Goal: Transaction & Acquisition: Purchase product/service

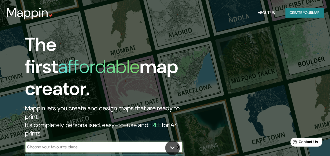
paste input "[STREET_ADDRESS][PERSON_NAME][US_STATE] (frente al [GEOGRAPHIC_DATA][PERSON_NAM…"
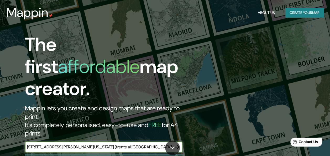
scroll to position [0, 145]
type input "[STREET_ADDRESS][PERSON_NAME][US_STATE] (frente al [GEOGRAPHIC_DATA][PERSON_NAM…"
click at [177, 144] on icon "button" at bounding box center [177, 147] width 6 height 6
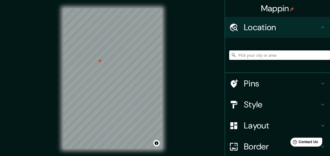
click at [236, 55] on input "Pick your city or area" at bounding box center [279, 54] width 101 height 9
paste input "[STREET_ADDRESS][PERSON_NAME][US_STATE] (frente al [GEOGRAPHIC_DATA][PERSON_NAM…"
click at [237, 58] on input "[STREET_ADDRESS][PERSON_NAME][US_STATE] (frente al [GEOGRAPHIC_DATA][PERSON_NAM…" at bounding box center [279, 54] width 101 height 9
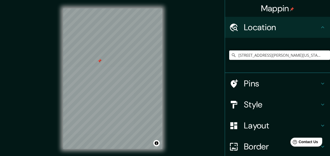
paste input "Pick your city or area"
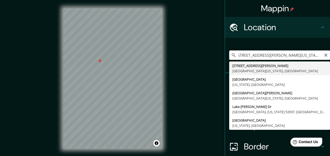
scroll to position [0, 35]
type input "[STREET_ADDRESS][PERSON_NAME][US_STATE]"
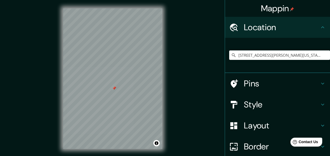
scroll to position [0, 0]
click at [252, 80] on h4 "Pins" at bounding box center [281, 83] width 75 height 10
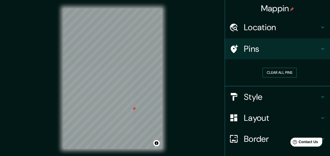
click at [270, 72] on button "Clear all pins" at bounding box center [279, 73] width 34 height 10
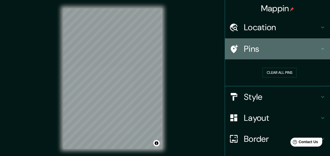
click at [259, 50] on h4 "Pins" at bounding box center [281, 49] width 75 height 10
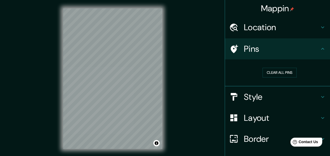
click at [244, 97] on h4 "Style" at bounding box center [281, 96] width 75 height 10
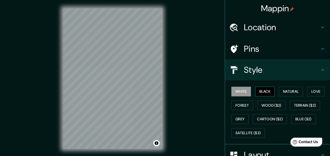
click at [265, 92] on button "Black" at bounding box center [265, 92] width 20 height 10
click at [286, 90] on button "Natural" at bounding box center [290, 92] width 24 height 10
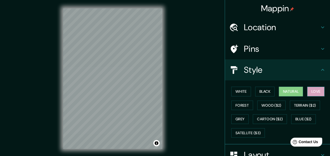
click at [308, 92] on button "Love" at bounding box center [315, 92] width 17 height 10
click at [249, 104] on button "Forest" at bounding box center [242, 105] width 22 height 10
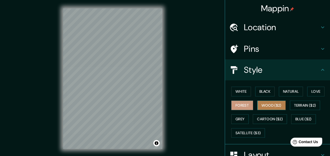
click at [275, 105] on button "Wood ($2)" at bounding box center [271, 105] width 28 height 10
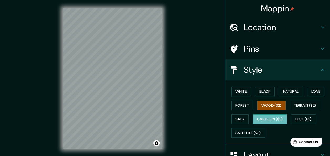
click at [274, 121] on button "Cartoon ($2)" at bounding box center [269, 119] width 34 height 10
click at [239, 118] on button "Grey" at bounding box center [239, 119] width 17 height 10
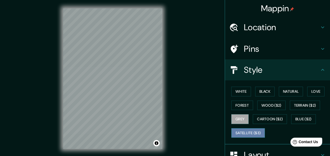
click at [244, 131] on button "Satellite ($3)" at bounding box center [248, 133] width 34 height 10
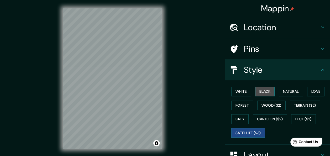
click at [262, 93] on button "Black" at bounding box center [265, 92] width 20 height 10
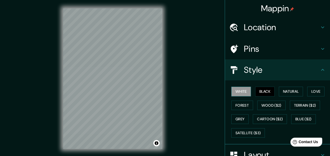
click at [241, 88] on button "White" at bounding box center [241, 92] width 20 height 10
click at [244, 45] on h4 "Pins" at bounding box center [281, 49] width 75 height 10
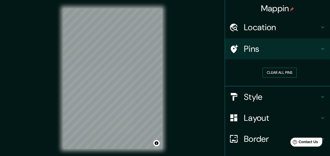
click at [272, 72] on button "Clear all pins" at bounding box center [279, 73] width 34 height 10
click at [251, 53] on h4 "Pins" at bounding box center [281, 49] width 75 height 10
click at [242, 34] on div "Location" at bounding box center [277, 27] width 105 height 21
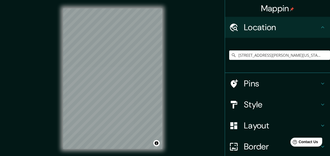
click at [256, 76] on div "Pins" at bounding box center [277, 83] width 105 height 21
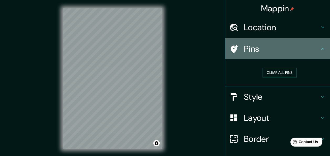
click at [249, 48] on h4 "Pins" at bounding box center [281, 49] width 75 height 10
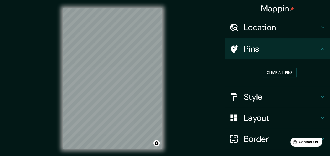
click at [253, 85] on div "Clear all pins" at bounding box center [277, 72] width 105 height 27
click at [255, 125] on div "Layout" at bounding box center [277, 117] width 105 height 21
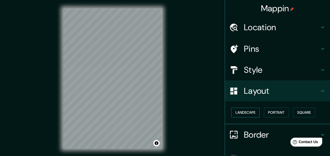
click at [252, 114] on button "Landscape" at bounding box center [245, 112] width 28 height 10
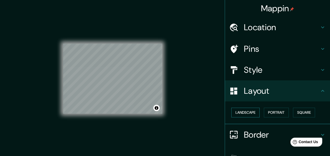
click at [252, 114] on button "Landscape" at bounding box center [245, 112] width 28 height 10
click at [273, 114] on button "Portrait" at bounding box center [275, 112] width 25 height 10
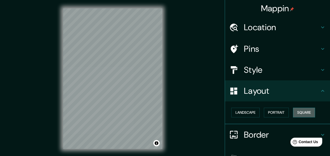
click at [303, 114] on button "Square" at bounding box center [304, 112] width 22 height 10
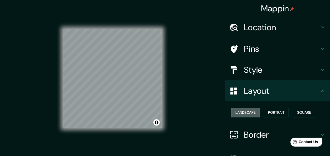
click at [246, 111] on button "Landscape" at bounding box center [245, 112] width 28 height 10
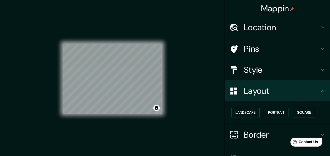
click at [299, 113] on button "Square" at bounding box center [304, 112] width 22 height 10
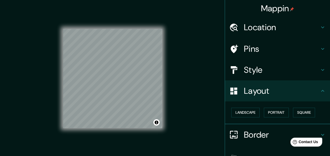
click at [247, 44] on h4 "Pins" at bounding box center [281, 49] width 75 height 10
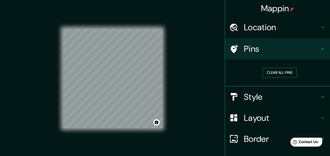
click at [267, 70] on button "Clear all pins" at bounding box center [279, 73] width 34 height 10
click at [264, 69] on button "Clear all pins" at bounding box center [279, 73] width 34 height 10
